Goal: Transaction & Acquisition: Purchase product/service

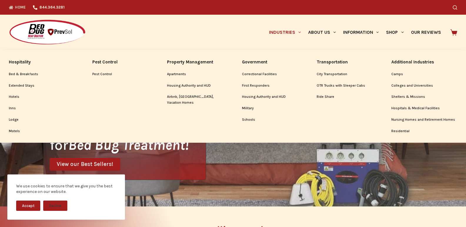
click at [289, 24] on link "Industries" at bounding box center [284, 32] width 39 height 35
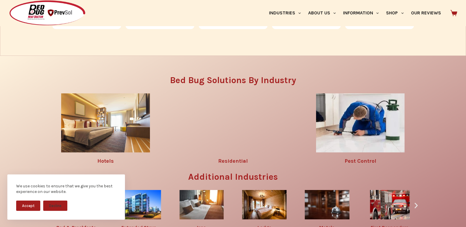
scroll to position [735, 0]
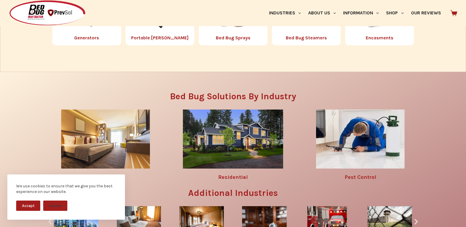
click at [166, 30] on img "4 / 8" at bounding box center [159, 10] width 37 height 37
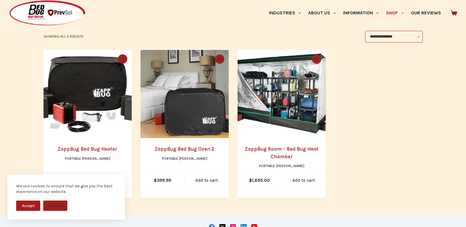
scroll to position [98, 0]
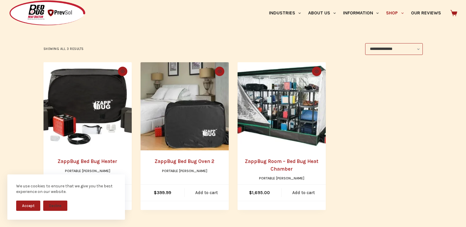
click at [253, 106] on img "ZappBug Room - Bed Bug Heat Chamber" at bounding box center [282, 106] width 88 height 88
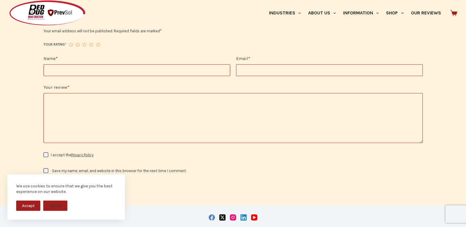
scroll to position [662, 0]
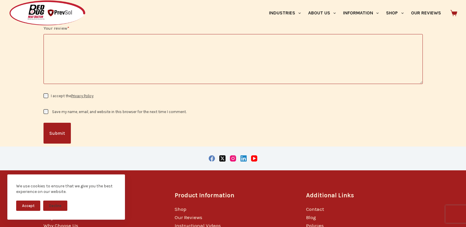
click at [234, 68] on textarea "Your review *" at bounding box center [233, 59] width 379 height 50
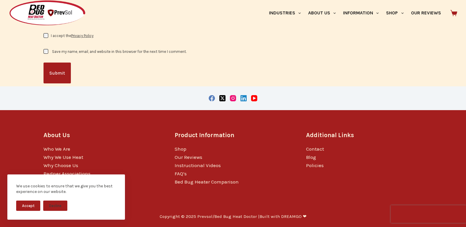
scroll to position [749, 0]
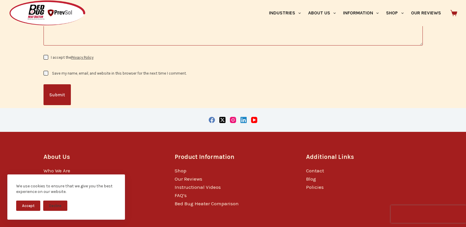
type textarea "*****"
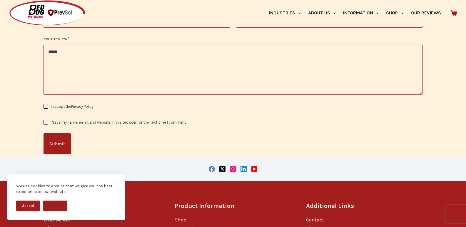
scroll to position [725, 0]
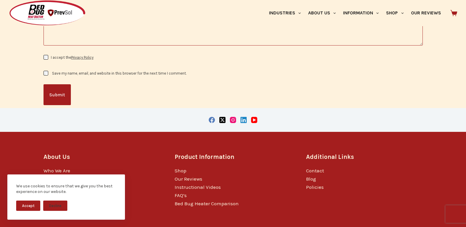
click at [234, 68] on form "**********" at bounding box center [233, 17] width 379 height 175
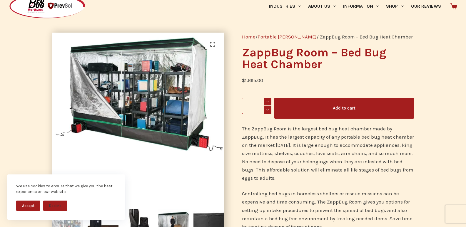
scroll to position [11, 0]
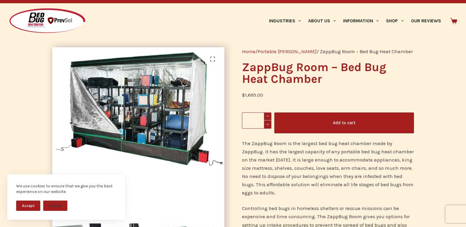
click at [337, 123] on button "Add to cart" at bounding box center [344, 123] width 140 height 21
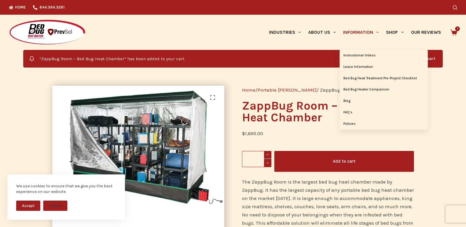
click at [354, 35] on link "Information" at bounding box center [361, 32] width 43 height 35
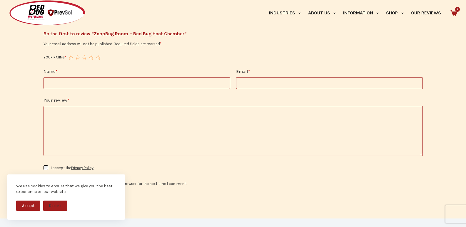
scroll to position [674, 0]
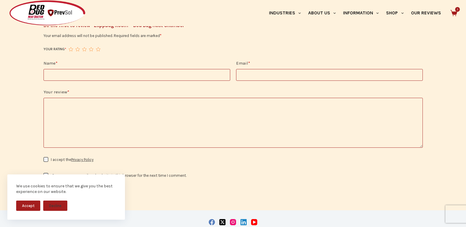
click at [107, 133] on textarea "Your review *" at bounding box center [233, 123] width 379 height 50
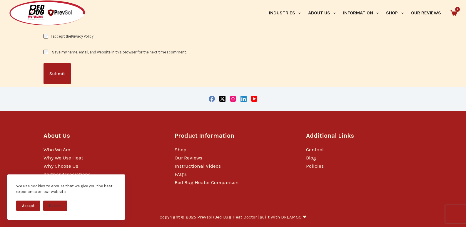
scroll to position [798, 0]
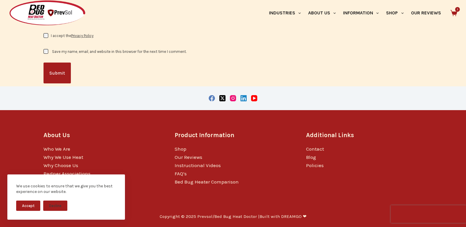
type textarea "**********"
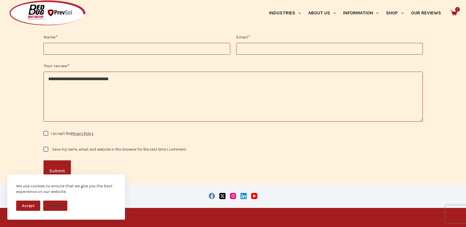
scroll to position [688, 0]
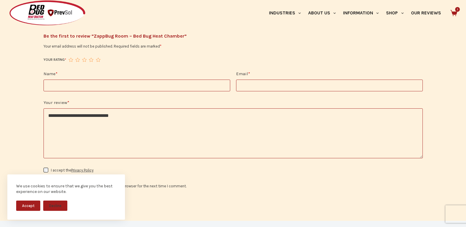
click at [233, 68] on form "**********" at bounding box center [233, 130] width 379 height 175
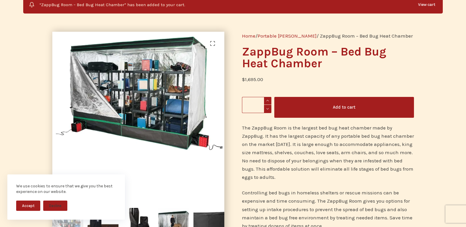
scroll to position [51, 0]
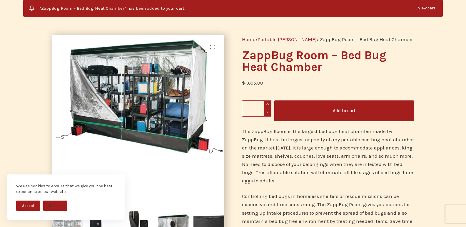
click at [322, 116] on button "Add to cart" at bounding box center [344, 111] width 140 height 21
